Goal: Information Seeking & Learning: Learn about a topic

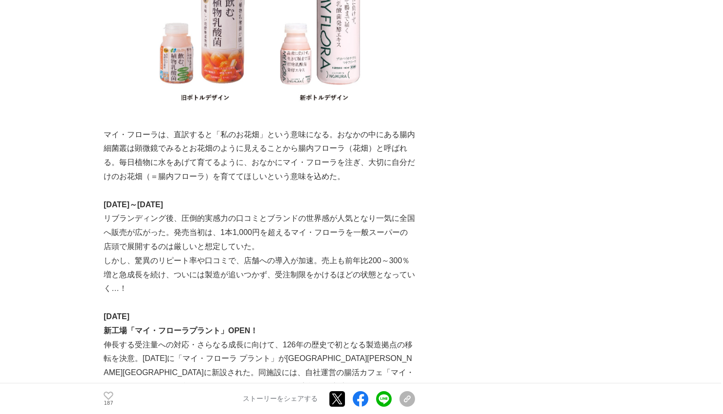
scroll to position [3534, 0]
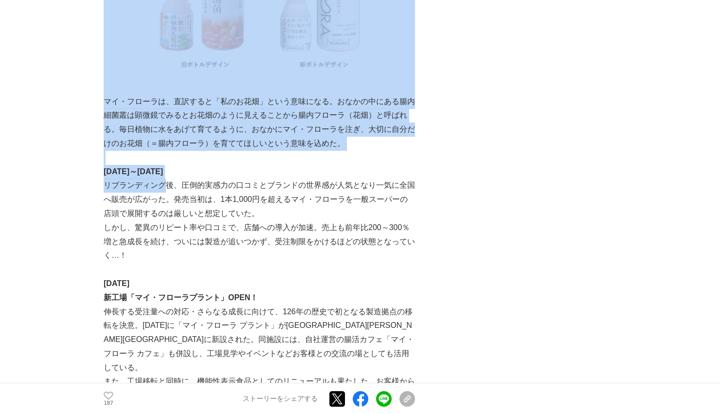
drag, startPoint x: 97, startPoint y: 137, endPoint x: 168, endPoint y: 138, distance: 70.5
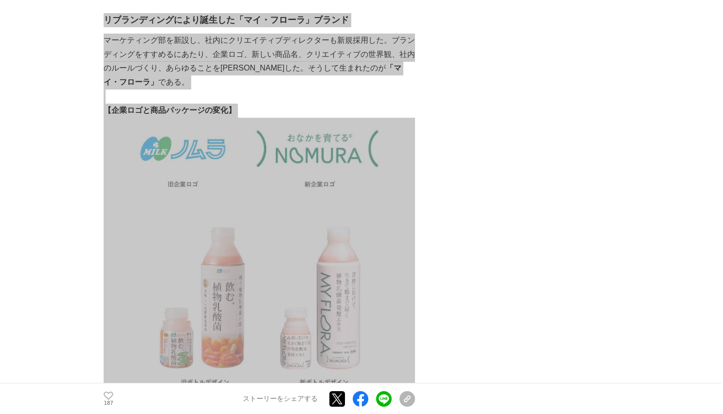
scroll to position [3305, 0]
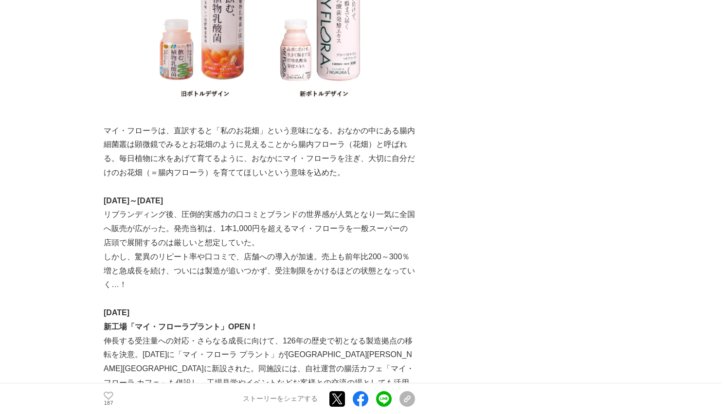
scroll to position [3524, 0]
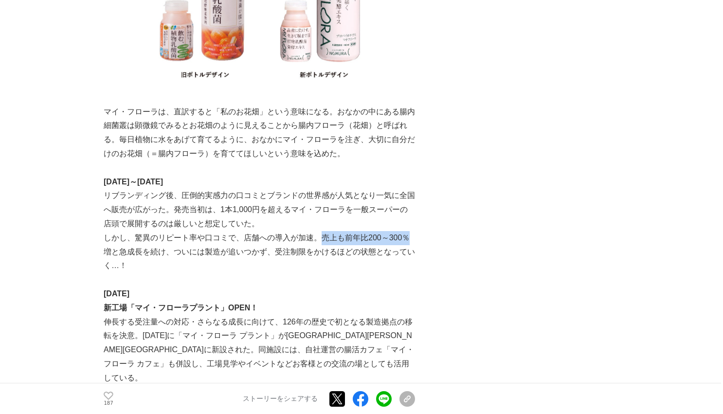
drag, startPoint x: 320, startPoint y: 189, endPoint x: 409, endPoint y: 190, distance: 89.0
click at [409, 231] on p "しかし、驚異のリピート率や口コミで、店舗への導入が加速。売上も前年比200～300％増と急成長を続け、ついには製造が追いつかず、受注制限をかけるほどの状態とな…" at bounding box center [259, 252] width 311 height 42
copy p "売上も前年比200～300％"
click at [110, 231] on p "しかし、驚異のリピート率や口コミで、店舗への導入が加速。売上も前年比200～300％増と急成長を続け、ついには製造が追いつかず、受注制限をかけるほどの状態とな…" at bounding box center [259, 252] width 311 height 42
click at [143, 231] on p "しかし、驚異のリピート率や口コミで、店舗への導入が加速。売上も前年比200～300％増と急成長を続け、ついには製造が追いつかず、受注制限をかけるほどの状態とな…" at bounding box center [259, 252] width 311 height 42
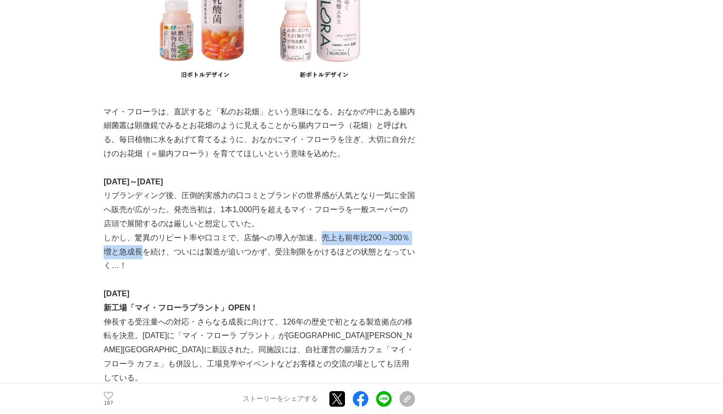
copy p "売上も前年比200～300％増と急成長"
click at [197, 273] on p at bounding box center [259, 280] width 311 height 14
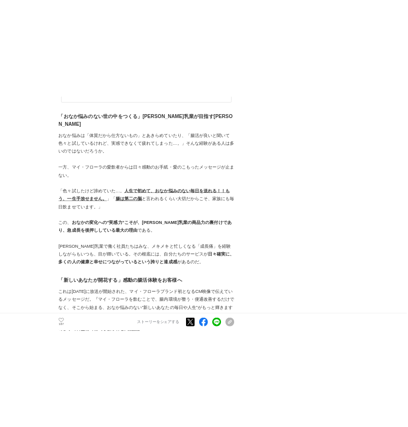
scroll to position [4391, 0]
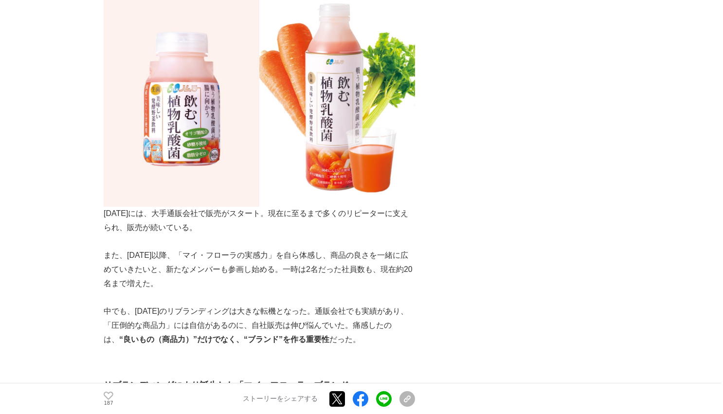
scroll to position [3464, 0]
